Goal: Information Seeking & Learning: Learn about a topic

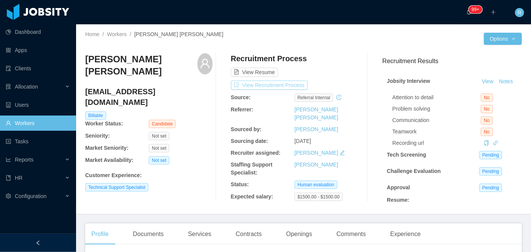
click at [275, 84] on button "View Recruitment Process" at bounding box center [269, 85] width 77 height 9
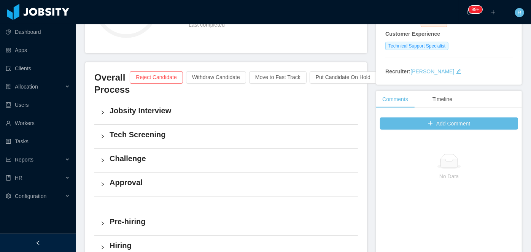
scroll to position [138, 0]
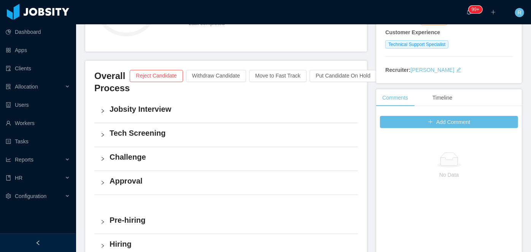
click at [100, 106] on div "Jobsity Interview" at bounding box center [226, 111] width 264 height 24
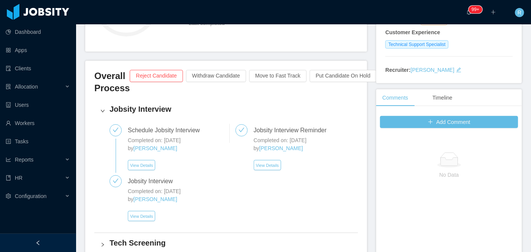
click at [102, 110] on icon "icon: right" at bounding box center [102, 111] width 5 height 5
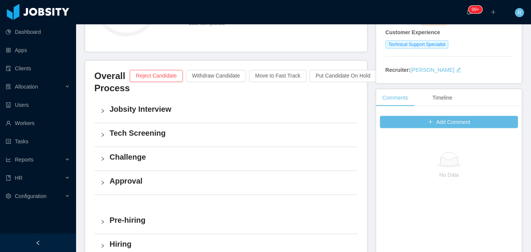
click at [103, 133] on icon "icon: right" at bounding box center [102, 135] width 5 height 5
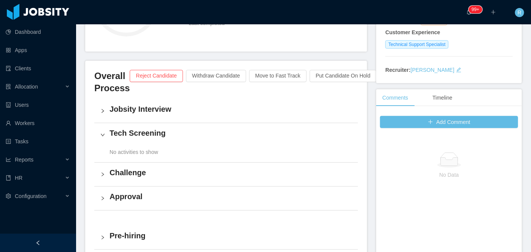
click at [103, 133] on icon "icon: right" at bounding box center [102, 135] width 5 height 5
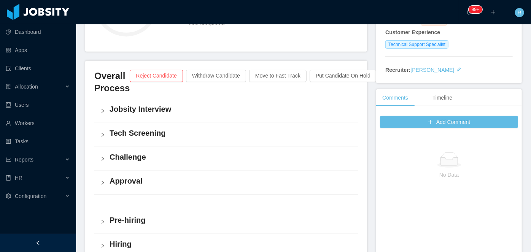
click at [105, 153] on div "Challenge" at bounding box center [226, 159] width 264 height 24
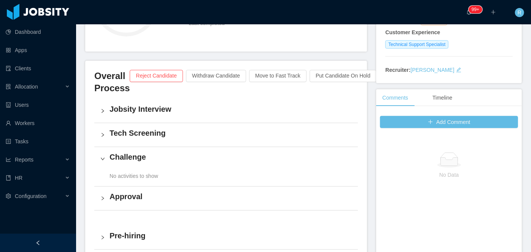
click at [103, 157] on icon "icon: right" at bounding box center [102, 159] width 5 height 5
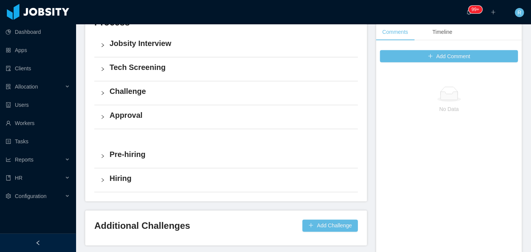
scroll to position [207, 0]
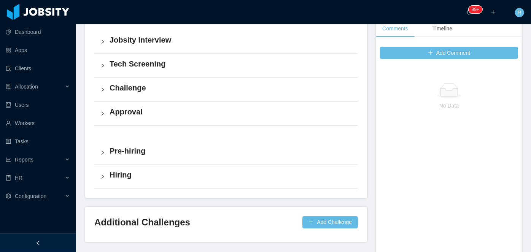
click at [102, 153] on icon "icon: right" at bounding box center [102, 153] width 5 height 5
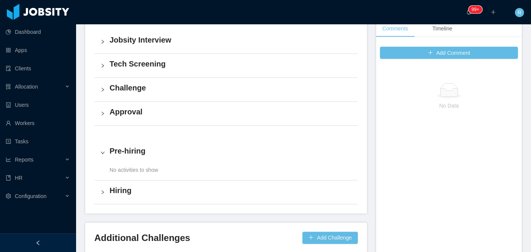
click at [102, 153] on icon "icon: right" at bounding box center [103, 153] width 4 height 2
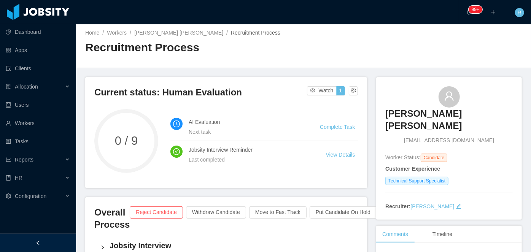
scroll to position [0, 0]
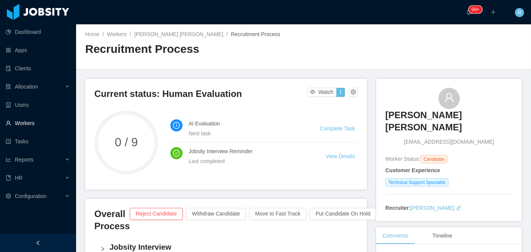
click at [27, 126] on link "Workers" at bounding box center [38, 123] width 64 height 15
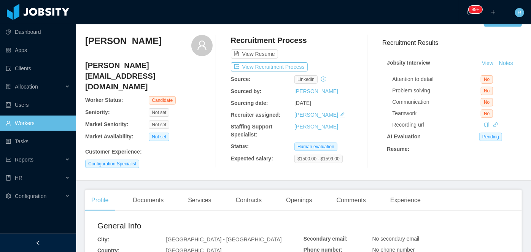
scroll to position [34, 0]
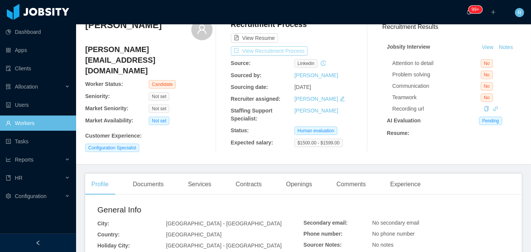
click at [271, 49] on button "View Recruitment Process" at bounding box center [269, 50] width 77 height 9
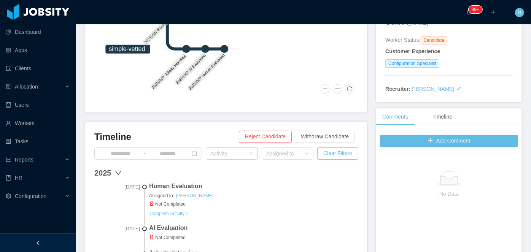
scroll to position [138, 0]
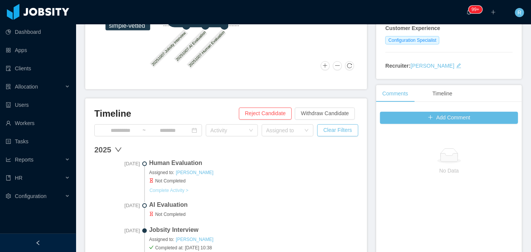
click at [174, 189] on button "Complete Activity >" at bounding box center [169, 191] width 40 height 6
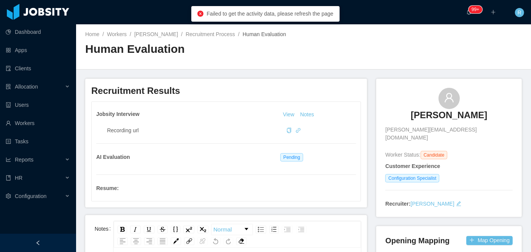
click at [474, 117] on h3 "[PERSON_NAME]" at bounding box center [449, 115] width 76 height 12
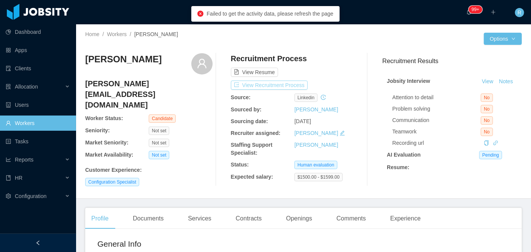
click at [279, 86] on button "View Recruitment Process" at bounding box center [269, 85] width 77 height 9
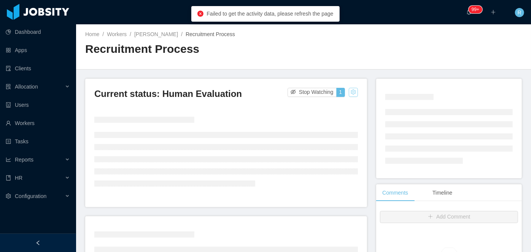
click at [351, 93] on button "button" at bounding box center [353, 92] width 9 height 9
click at [339, 119] on div "Change status" at bounding box center [334, 116] width 34 height 8
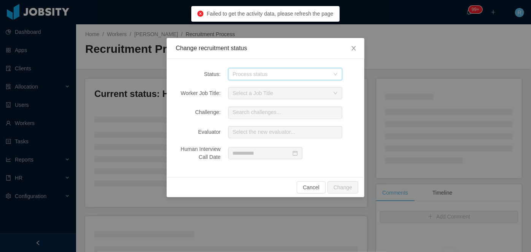
click at [294, 78] on div "Process status" at bounding box center [283, 73] width 100 height 11
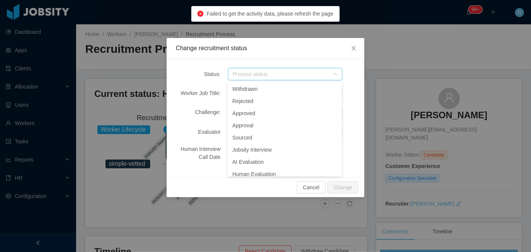
click at [297, 59] on div "Status: Process status Worker Job Title: Select a Job Title Challenge: Search c…" at bounding box center [266, 118] width 198 height 118
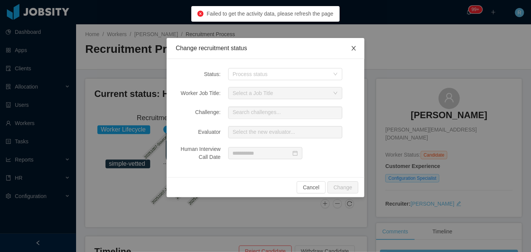
click at [355, 46] on icon "icon: close" at bounding box center [354, 48] width 6 height 6
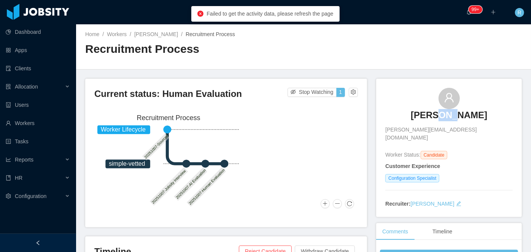
drag, startPoint x: 426, startPoint y: 103, endPoint x: 439, endPoint y: 116, distance: 18.8
click at [439, 116] on div "[PERSON_NAME] [PERSON_NAME][EMAIL_ADDRESS][DOMAIN_NAME]" at bounding box center [448, 115] width 127 height 54
click at [439, 116] on h3 "[PERSON_NAME]" at bounding box center [449, 115] width 76 height 12
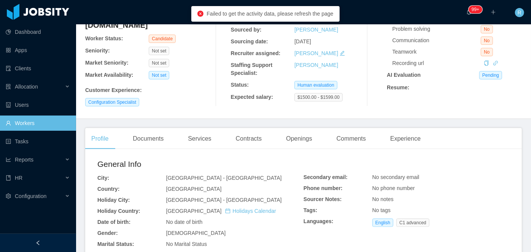
scroll to position [86, 0]
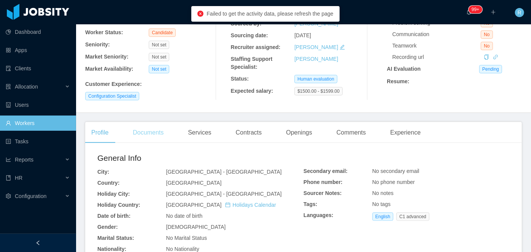
click at [167, 142] on div "Documents" at bounding box center [148, 132] width 43 height 21
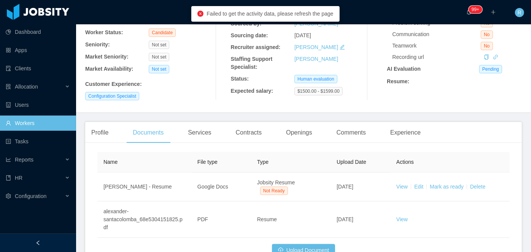
scroll to position [145, 0]
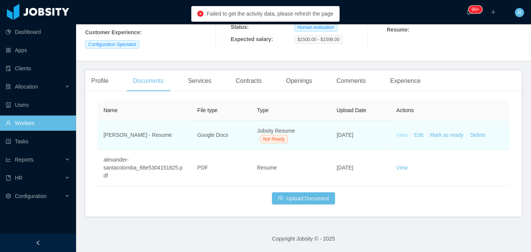
click at [399, 138] on link "View" at bounding box center [401, 135] width 11 height 6
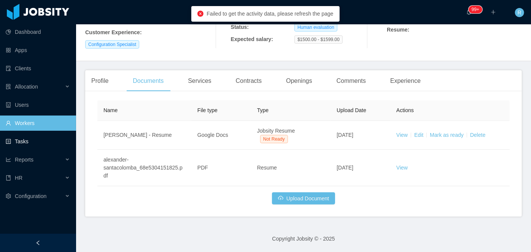
scroll to position [0, 0]
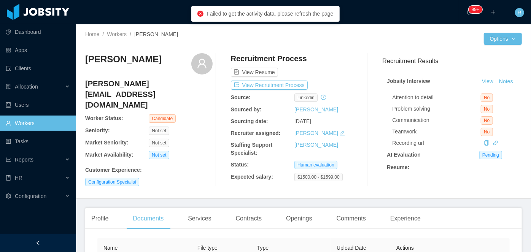
click at [52, 124] on link "Workers" at bounding box center [38, 123] width 64 height 15
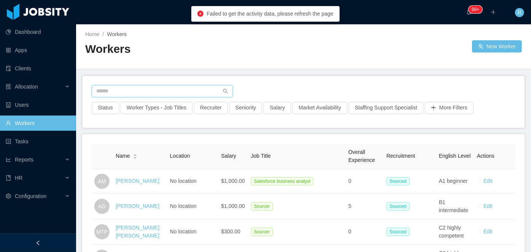
click at [166, 88] on input "text" at bounding box center [162, 91] width 141 height 12
paste input "**********"
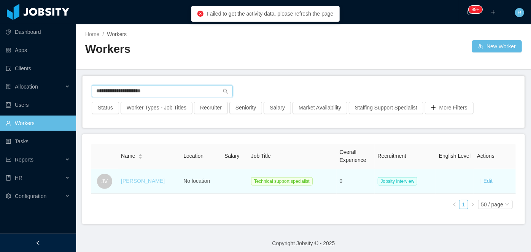
type input "**********"
click at [136, 179] on link "[PERSON_NAME]" at bounding box center [143, 181] width 44 height 6
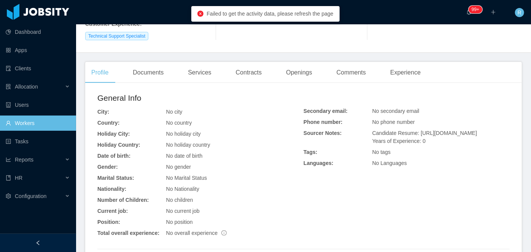
scroll to position [165, 0]
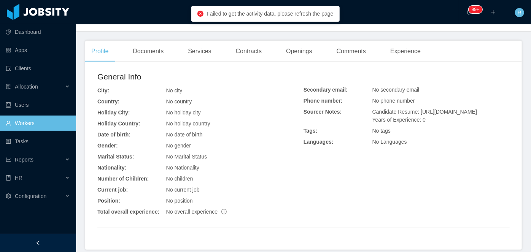
drag, startPoint x: 415, startPoint y: 119, endPoint x: 415, endPoint y: 102, distance: 17.5
click at [415, 108] on div "Candidate Resume: [URL][DOMAIN_NAME] Years of Experience: 0" at bounding box center [440, 116] width 137 height 16
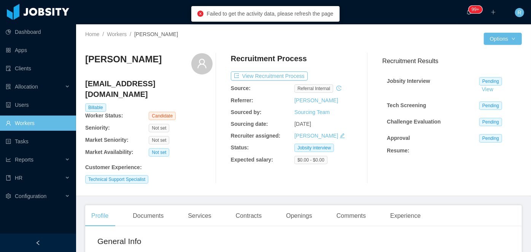
click at [242, 95] on div "Recruitment Process View Recruitment Process Source: Referral internal Referrer…" at bounding box center [294, 118] width 127 height 130
